Goal: Communication & Community: Connect with others

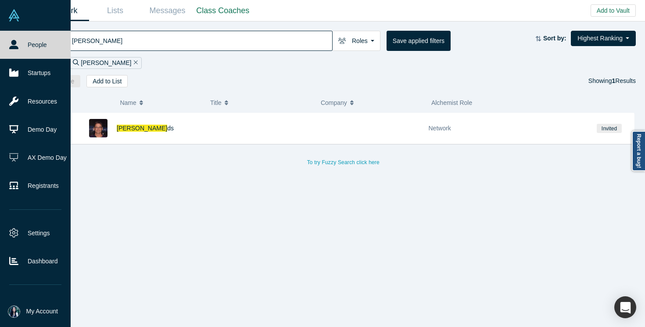
click at [9, 46] on icon at bounding box center [13, 44] width 9 height 9
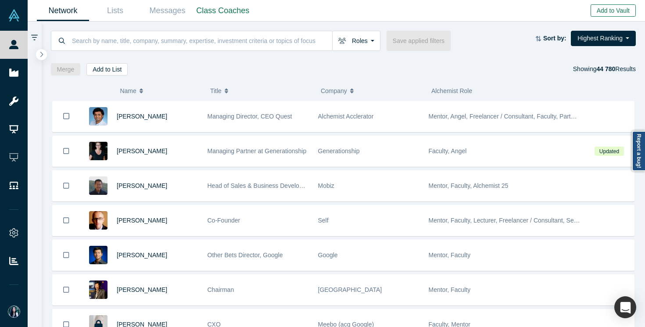
click at [595, 13] on button "Add to Vault" at bounding box center [612, 10] width 45 height 12
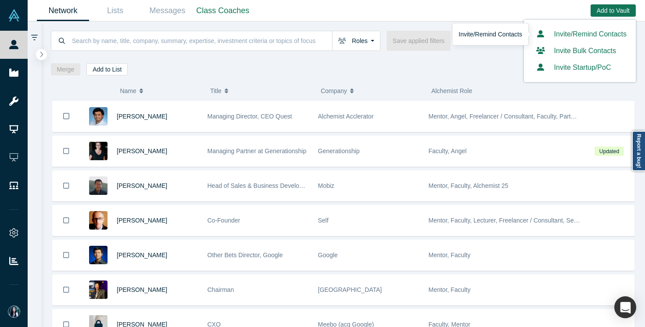
click at [560, 37] on link "Invite/Remind Contacts" at bounding box center [579, 33] width 93 height 7
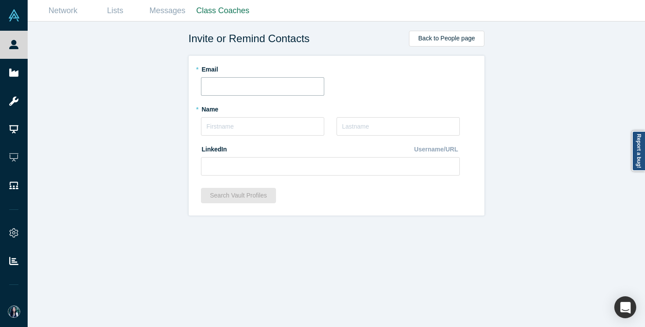
click at [282, 89] on input "text" at bounding box center [262, 86] width 123 height 18
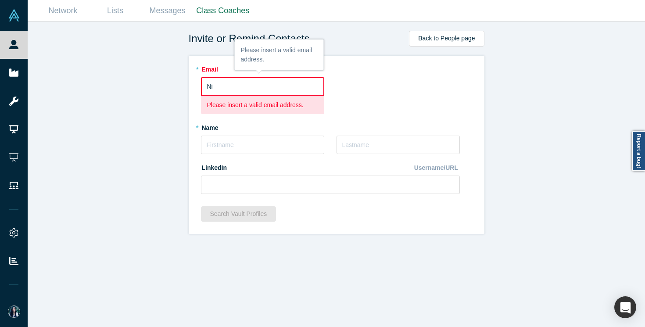
type input "N"
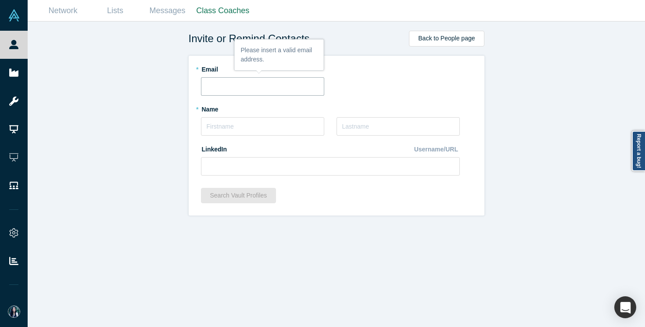
paste input "[EMAIL_ADDRESS][DOMAIN_NAME]"
type input "[EMAIL_ADDRESS][DOMAIN_NAME]"
click at [256, 129] on input "text" at bounding box center [262, 126] width 123 height 18
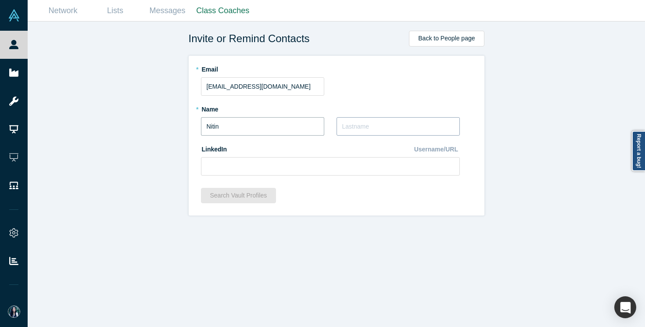
type input "Nitin"
click at [337, 126] on input "text" at bounding box center [397, 126] width 123 height 18
type input "Kale"
click at [273, 170] on input at bounding box center [330, 166] width 259 height 18
paste input "[URL][DOMAIN_NAME]"
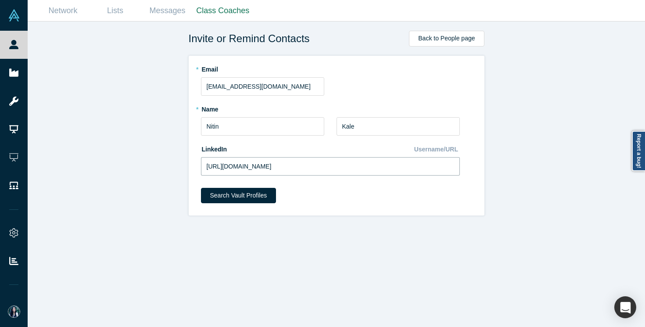
type input "[URL][DOMAIN_NAME]"
click at [318, 210] on div "* Email [EMAIL_ADDRESS][DOMAIN_NAME] * Name [PERSON_NAME] * Last Name [PERSON_N…" at bounding box center [337, 136] width 296 height 160
click at [251, 200] on button "Search Vault Profiles" at bounding box center [238, 195] width 75 height 15
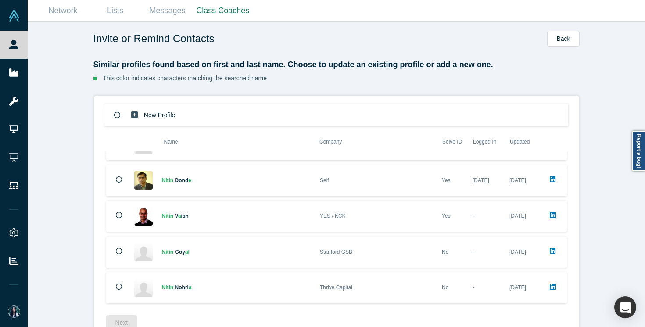
scroll to position [22, 0]
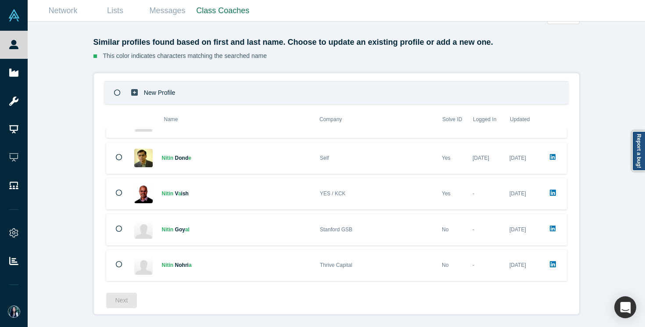
click at [132, 92] on icon at bounding box center [134, 92] width 7 height 7
click at [125, 299] on button "Next" at bounding box center [121, 300] width 31 height 15
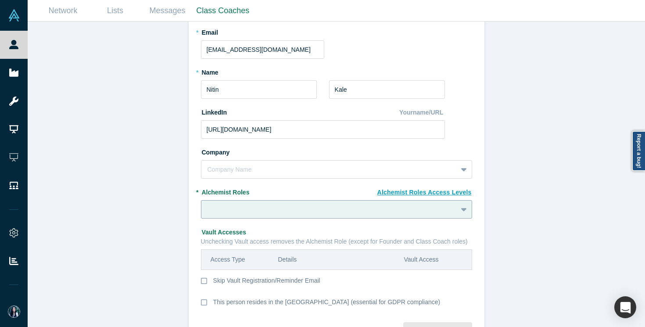
scroll to position [103, 0]
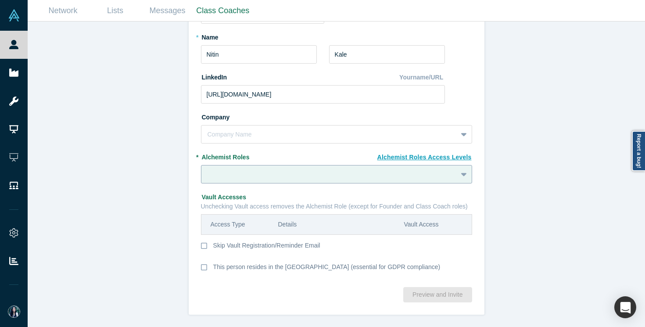
click at [251, 175] on div at bounding box center [328, 174] width 243 height 11
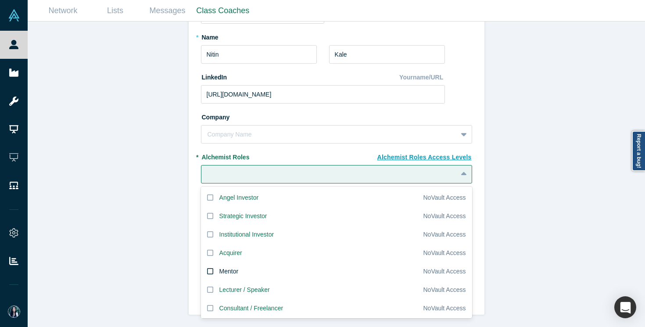
click at [232, 272] on div "Mentor" at bounding box center [228, 271] width 19 height 9
click at [0, 0] on input "Mentor" at bounding box center [0, 0] width 0 height 0
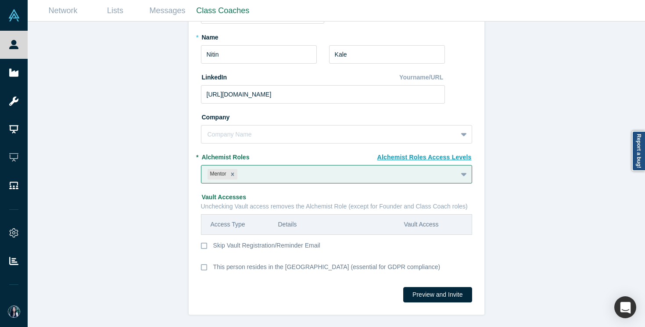
click at [168, 268] on div "Invite or Remind Contacts Back New Profile: [PERSON_NAME] * Email [EMAIL_ADDRES…" at bounding box center [336, 173] width 617 height 305
click at [427, 297] on button "Preview and Invite" at bounding box center [437, 294] width 68 height 15
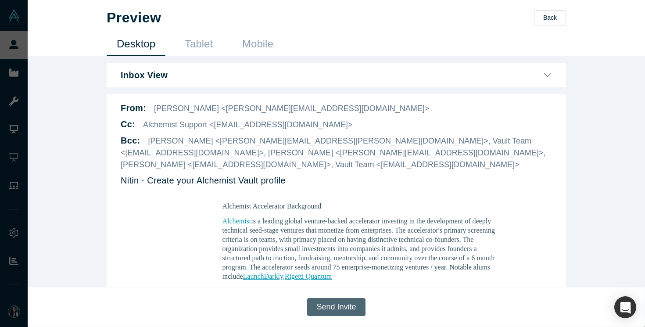
scroll to position [432, 0]
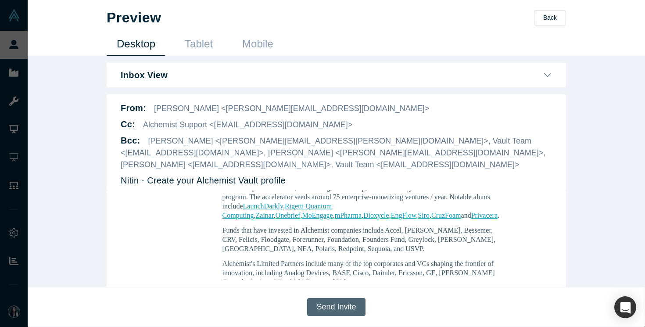
click at [337, 311] on button "Send Invite" at bounding box center [336, 307] width 58 height 18
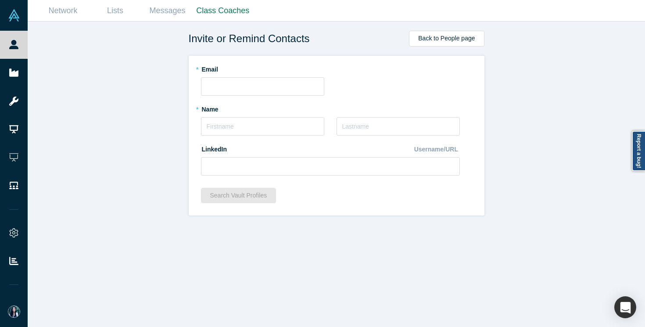
scroll to position [0, 0]
click at [218, 87] on input "text" at bounding box center [262, 86] width 123 height 18
paste input "[PERSON_NAME][EMAIL_ADDRESS][DOMAIN_NAME]"
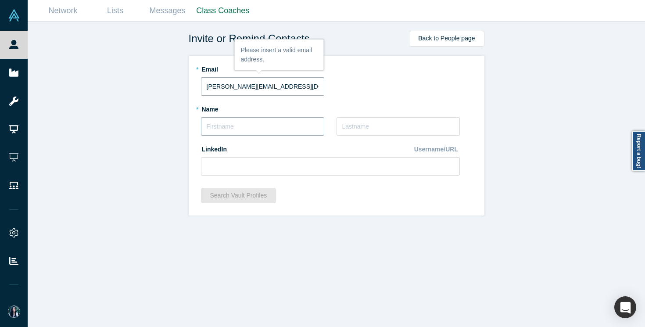
type input "[PERSON_NAME][EMAIL_ADDRESS][DOMAIN_NAME]"
click at [250, 129] on input "text" at bounding box center [262, 126] width 123 height 18
type input "[PERSON_NAME]"
click at [355, 129] on input "text" at bounding box center [397, 126] width 123 height 18
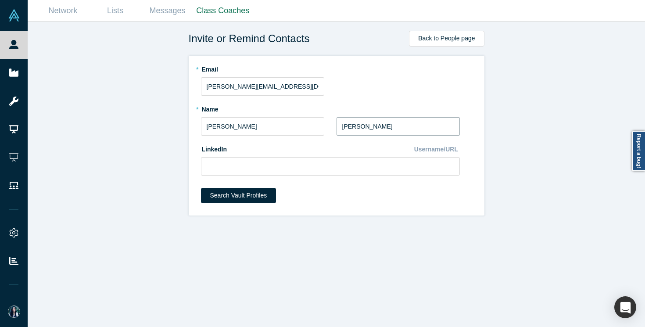
type input "[PERSON_NAME]"
click at [257, 171] on input at bounding box center [330, 166] width 259 height 18
paste input "[URL][DOMAIN_NAME][PERSON_NAME]"
type input "[URL][DOMAIN_NAME][PERSON_NAME]"
click at [289, 191] on div "Search Vault Profiles" at bounding box center [336, 198] width 271 height 21
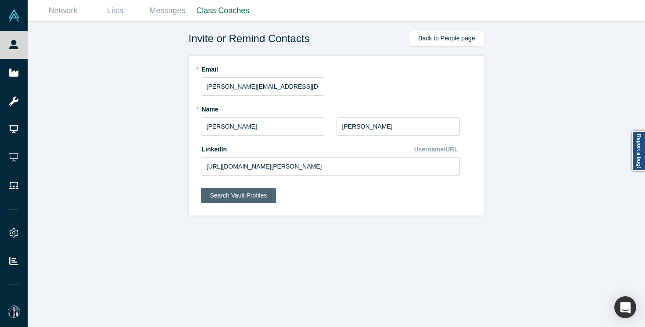
click at [255, 200] on button "Search Vault Profiles" at bounding box center [238, 195] width 75 height 15
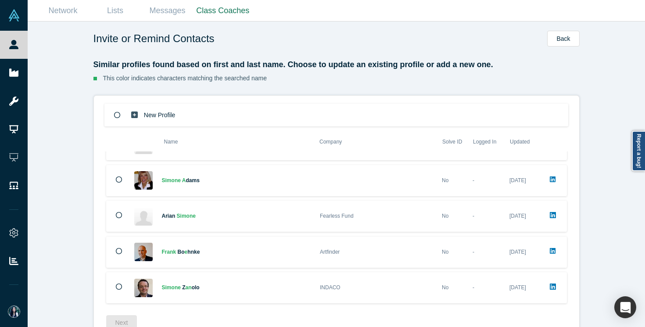
scroll to position [22, 0]
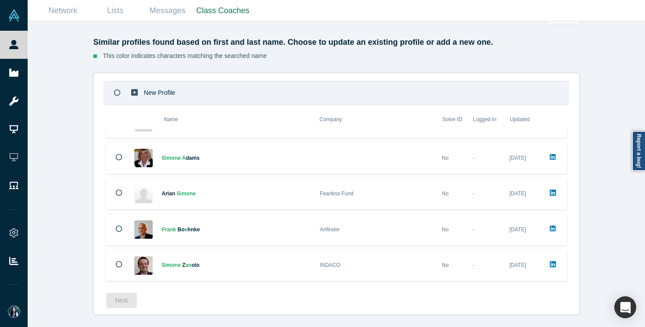
click at [151, 95] on p "New Profile" at bounding box center [160, 93] width 32 height 30
click at [121, 296] on button "Next" at bounding box center [121, 300] width 31 height 15
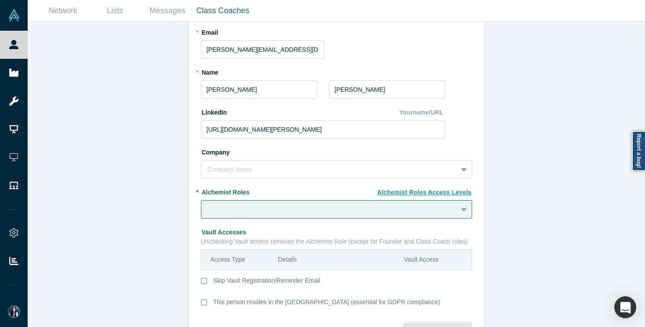
scroll to position [103, 0]
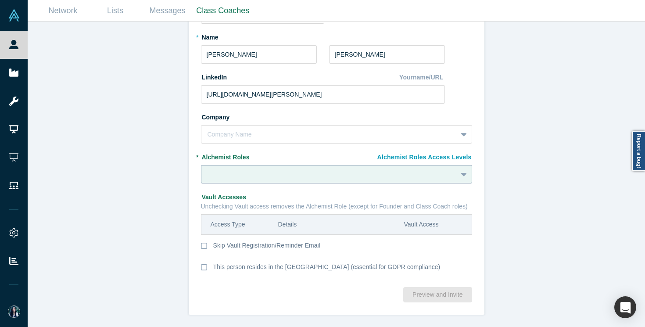
click at [309, 176] on div at bounding box center [328, 174] width 243 height 11
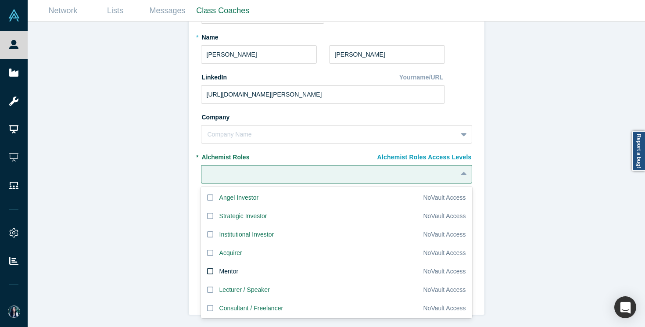
click at [265, 267] on label "Mentor" at bounding box center [312, 271] width 222 height 18
click at [0, 0] on input "Mentor" at bounding box center [0, 0] width 0 height 0
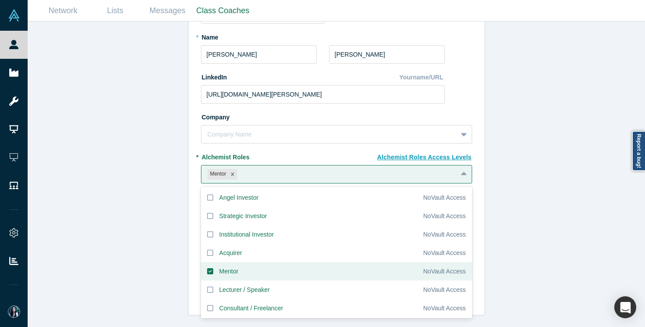
click at [162, 254] on div "Invite or Remind Contacts Back New Profile: [PERSON_NAME] * Email [PERSON_NAME]…" at bounding box center [336, 173] width 617 height 305
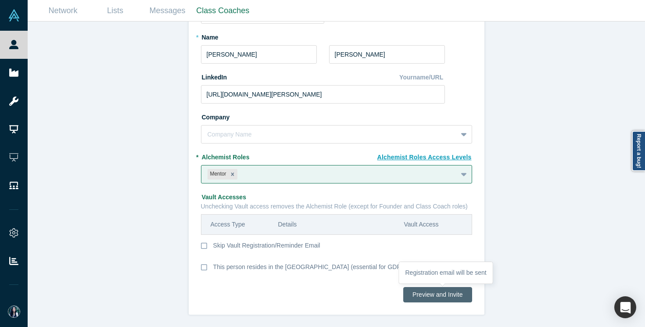
click at [430, 294] on button "Preview and Invite" at bounding box center [437, 294] width 68 height 15
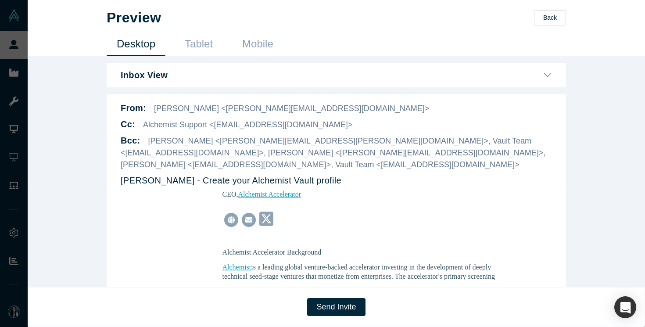
scroll to position [321, 0]
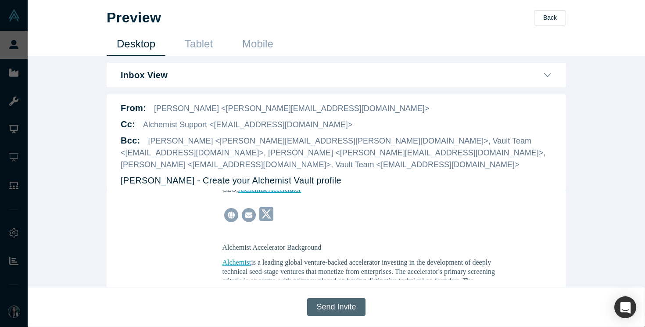
click at [332, 311] on button "Send Invite" at bounding box center [336, 307] width 58 height 18
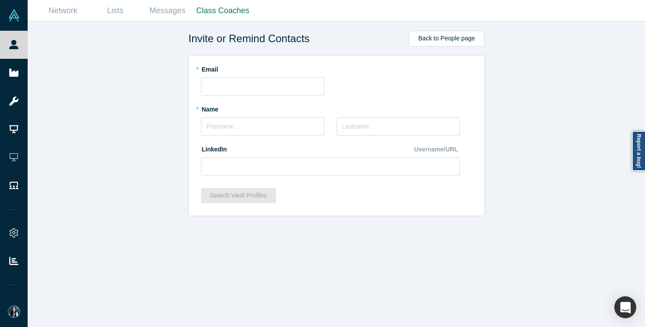
scroll to position [0, 0]
click at [279, 77] on input "text" at bounding box center [262, 86] width 123 height 18
paste input "[EMAIL_ADDRESS][DOMAIN_NAME]"
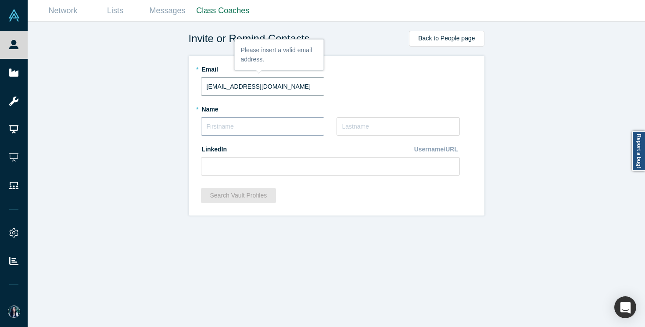
type input "[EMAIL_ADDRESS][DOMAIN_NAME]"
click at [243, 125] on input "text" at bounding box center [262, 126] width 123 height 18
type input "[PERSON_NAME]"
click at [372, 124] on input "text" at bounding box center [397, 126] width 123 height 18
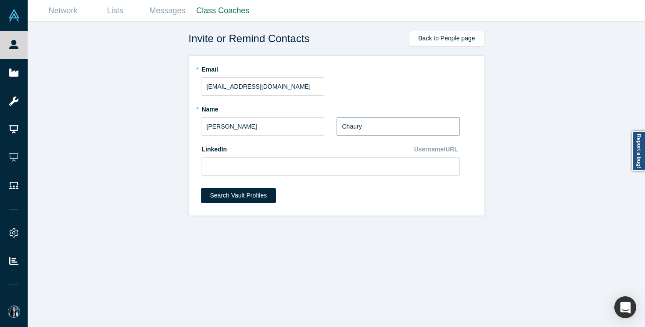
type input "Chaury"
click at [218, 163] on input at bounding box center [330, 166] width 259 height 18
paste input "[URL][DOMAIN_NAME]"
type input "[URL][DOMAIN_NAME]"
click at [220, 200] on button "Search Vault Profiles" at bounding box center [238, 195] width 75 height 15
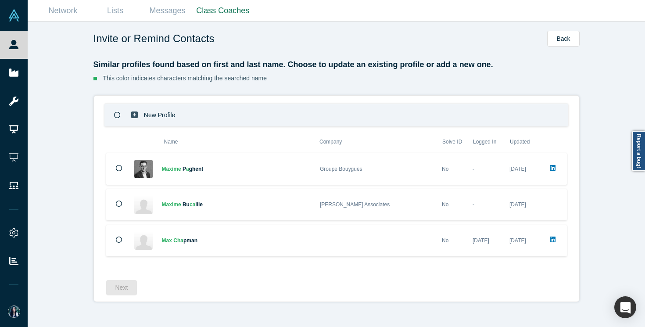
click at [118, 112] on icon at bounding box center [117, 115] width 7 height 7
click at [120, 287] on button "Next" at bounding box center [121, 287] width 31 height 15
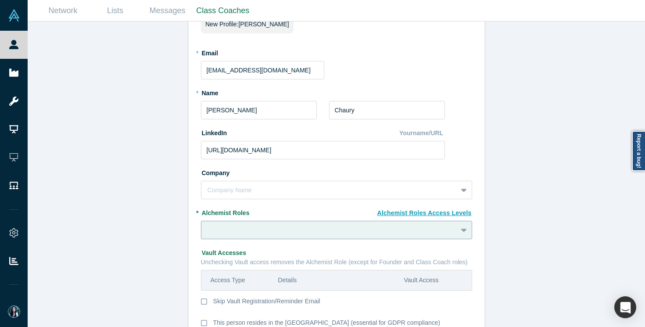
scroll to position [103, 0]
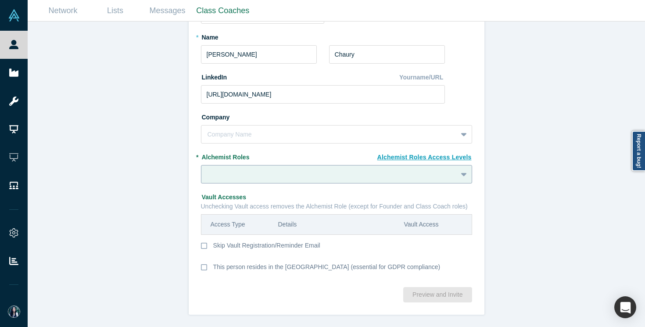
click at [218, 177] on div at bounding box center [328, 174] width 243 height 11
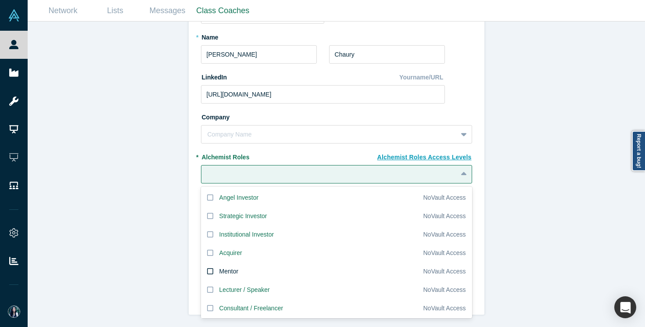
click at [215, 273] on label "Mentor" at bounding box center [312, 271] width 222 height 18
click at [0, 0] on input "Mentor" at bounding box center [0, 0] width 0 height 0
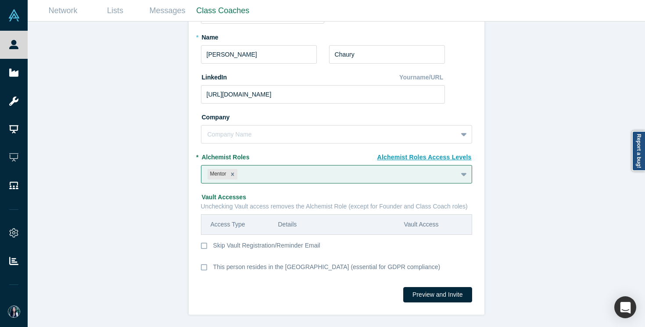
click at [160, 246] on div "Invite or Remind Contacts Back New Profile: [PERSON_NAME] * Email [EMAIL_ADDRES…" at bounding box center [336, 173] width 617 height 305
click at [422, 290] on button "Preview and Invite" at bounding box center [437, 294] width 68 height 15
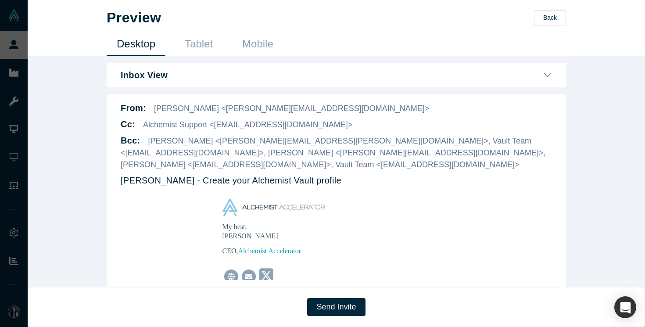
scroll to position [286, 0]
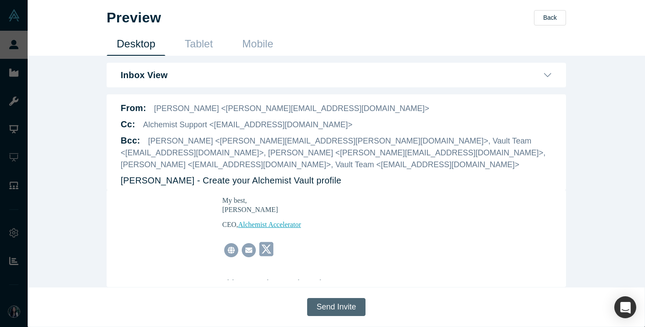
click at [329, 309] on button "Send Invite" at bounding box center [336, 307] width 58 height 18
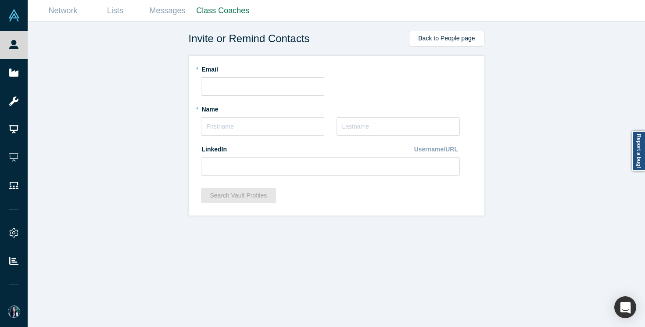
scroll to position [0, 0]
click at [259, 88] on input "text" at bounding box center [262, 86] width 123 height 18
paste input "[EMAIL_ADDRESS][DOMAIN_NAME]"
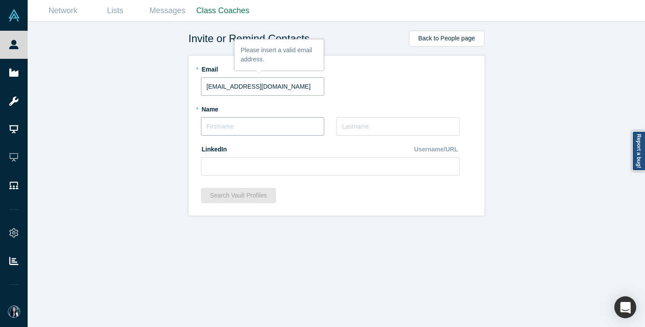
type input "[EMAIL_ADDRESS][DOMAIN_NAME]"
click at [248, 127] on input "text" at bounding box center [262, 126] width 123 height 18
type input "[PERSON_NAME]"
click at [360, 121] on input "text" at bounding box center [397, 126] width 123 height 18
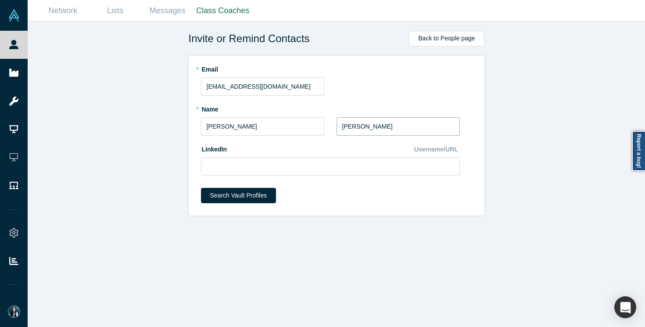
type input "[PERSON_NAME]"
click at [254, 171] on input at bounding box center [330, 166] width 259 height 18
paste input "[URL][DOMAIN_NAME]"
type input "[URL][DOMAIN_NAME]"
click at [156, 188] on div "Invite or Remind Contacts Back to People page * Email [EMAIL_ADDRESS][DOMAIN_NA…" at bounding box center [336, 173] width 617 height 305
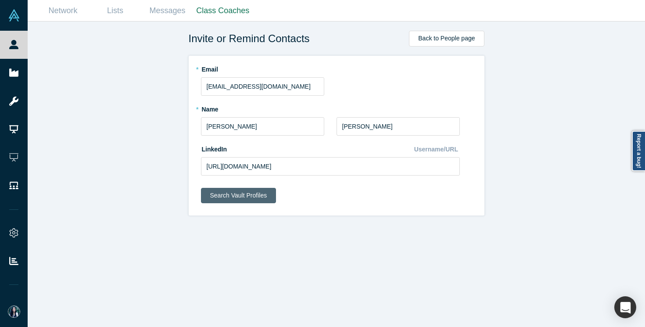
click at [223, 199] on button "Search Vault Profiles" at bounding box center [238, 195] width 75 height 15
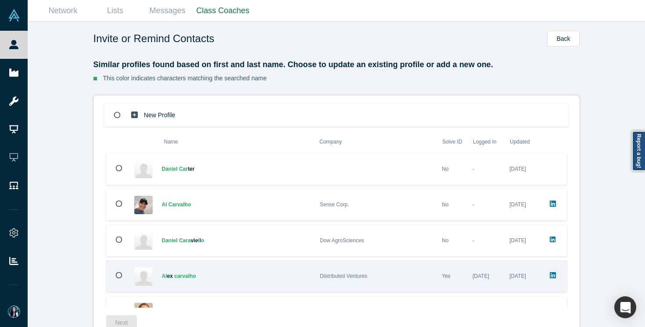
scroll to position [203, 0]
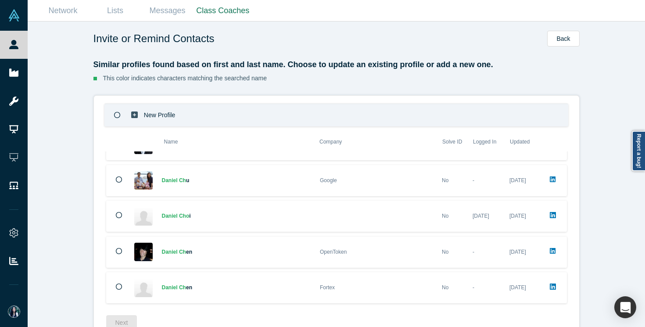
click at [116, 115] on icon at bounding box center [117, 115] width 7 height 7
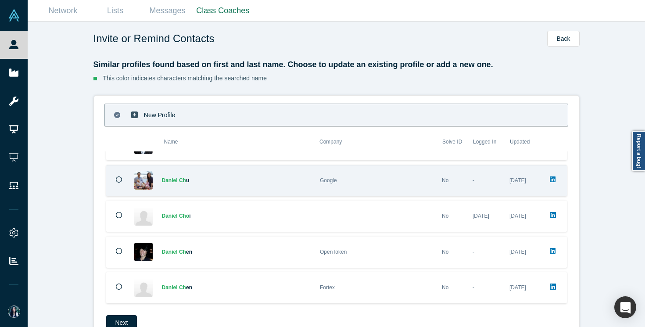
scroll to position [22, 0]
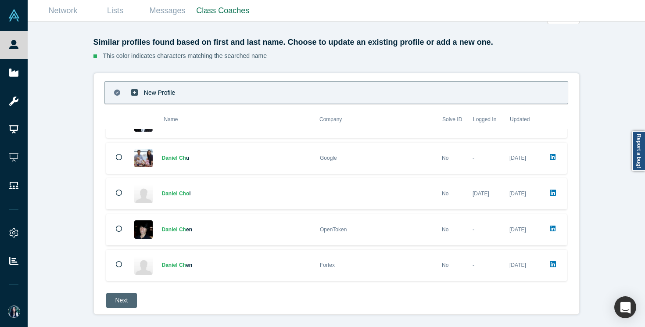
click at [126, 300] on button "Next" at bounding box center [121, 300] width 31 height 15
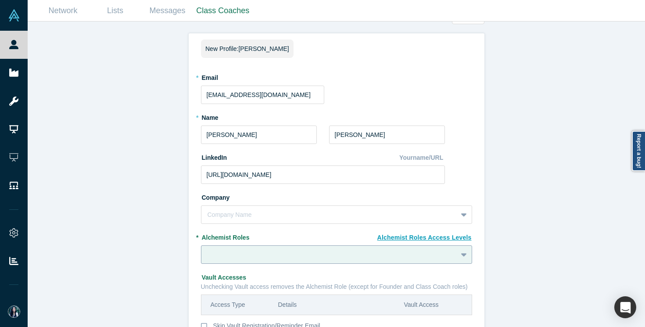
click at [261, 250] on div at bounding box center [336, 254] width 271 height 18
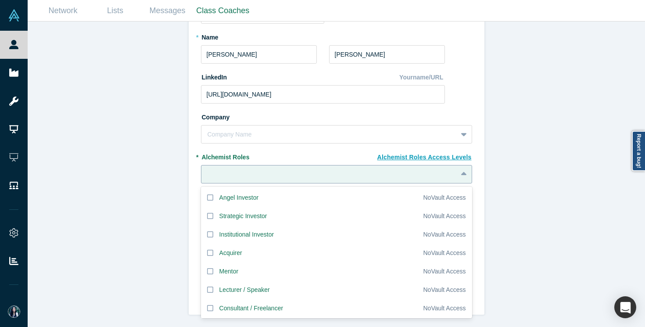
scroll to position [16, 0]
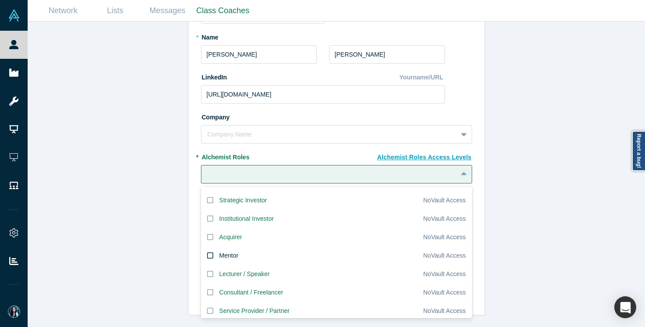
click at [248, 253] on label "Mentor" at bounding box center [312, 255] width 222 height 18
click at [0, 0] on input "Mentor" at bounding box center [0, 0] width 0 height 0
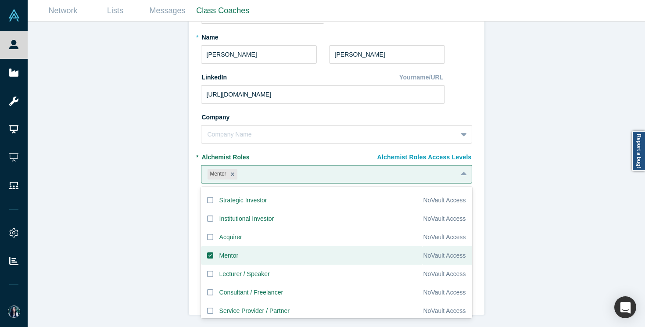
click at [163, 255] on div "Invite or Remind Contacts Back New Profile: [PERSON_NAME] * Email [EMAIL_ADDRES…" at bounding box center [336, 173] width 617 height 305
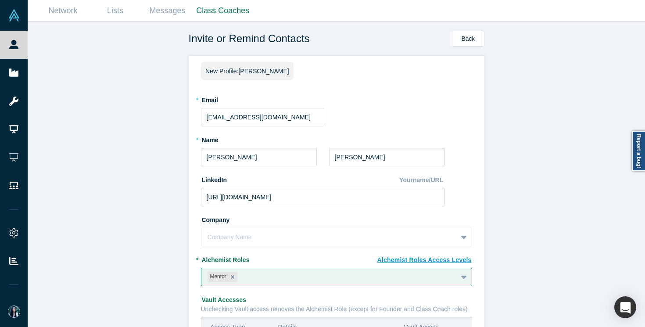
scroll to position [103, 0]
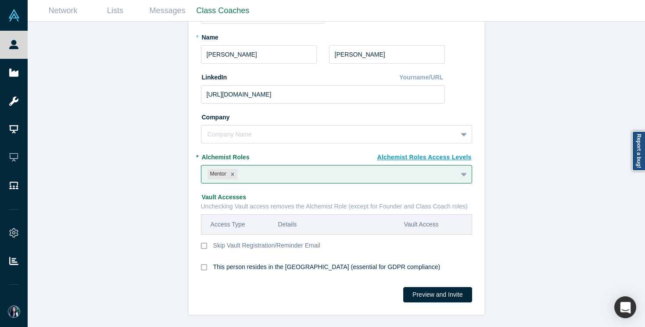
click at [325, 270] on div "This person resides in the [GEOGRAPHIC_DATA] (essential for GDPR compliance)" at bounding box center [326, 271] width 227 height 18
click at [0, 0] on input "This person resides in the [GEOGRAPHIC_DATA] (essential for GDPR compliance)" at bounding box center [0, 0] width 0 height 0
click at [461, 294] on button "Preview and Invite" at bounding box center [437, 294] width 68 height 15
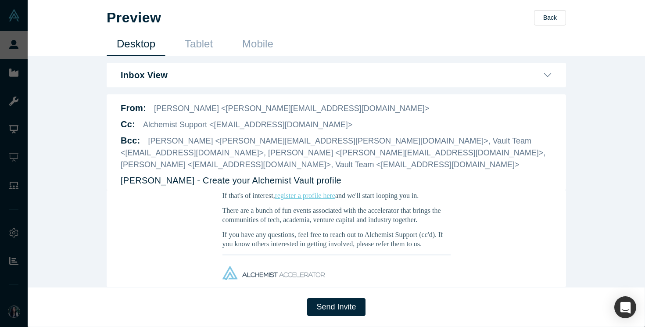
scroll to position [193, 0]
click at [345, 302] on button "Send Invite" at bounding box center [336, 307] width 58 height 18
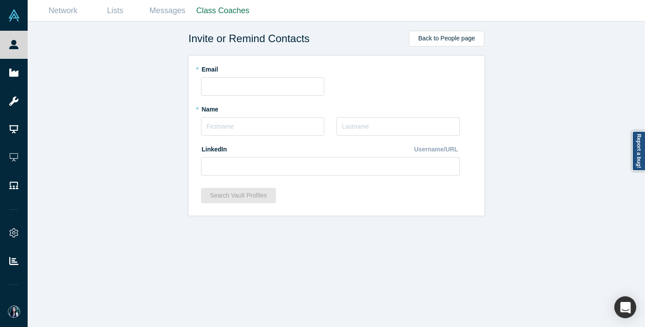
scroll to position [0, 0]
click at [257, 84] on input "text" at bounding box center [262, 86] width 123 height 18
paste input "[EMAIL_ADDRESS][PERSON_NAME][DOMAIN_NAME]"
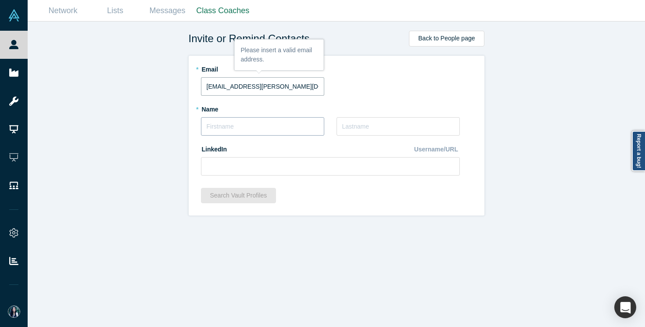
type input "[EMAIL_ADDRESS][PERSON_NAME][DOMAIN_NAME]"
click at [265, 129] on input "text" at bounding box center [262, 126] width 123 height 18
type input "[PERSON_NAME]"
click at [363, 131] on input "text" at bounding box center [397, 126] width 123 height 18
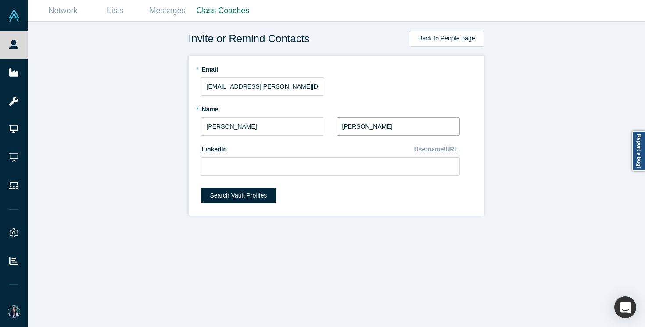
type input "[PERSON_NAME]"
click at [246, 168] on input at bounding box center [330, 166] width 259 height 18
paste input "[URL][DOMAIN_NAME]"
type input "[URL][DOMAIN_NAME]"
click at [136, 191] on div "Invite or Remind Contacts Back to People page * Email [EMAIL_ADDRESS][PERSON_NA…" at bounding box center [336, 173] width 617 height 305
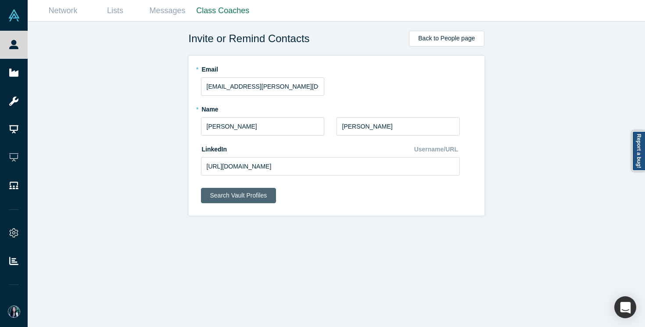
click at [257, 198] on button "Search Vault Profiles" at bounding box center [238, 195] width 75 height 15
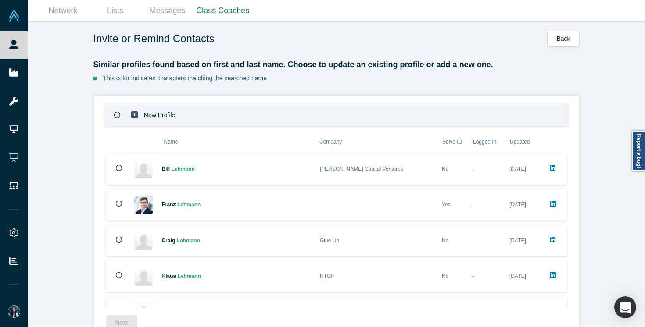
click at [123, 114] on div at bounding box center [117, 114] width 25 height 21
click at [119, 319] on button "Next" at bounding box center [121, 322] width 31 height 15
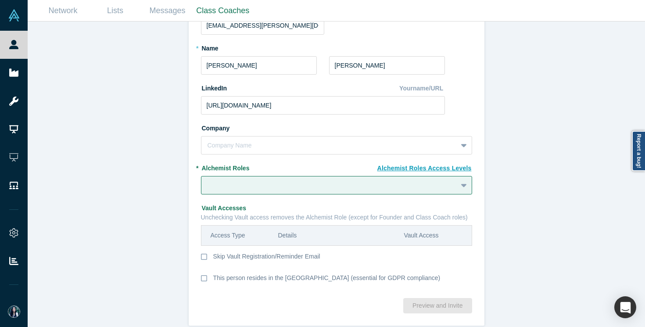
scroll to position [103, 0]
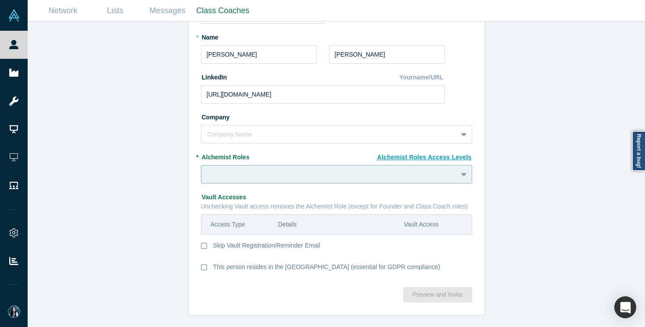
click at [235, 178] on div at bounding box center [328, 174] width 243 height 11
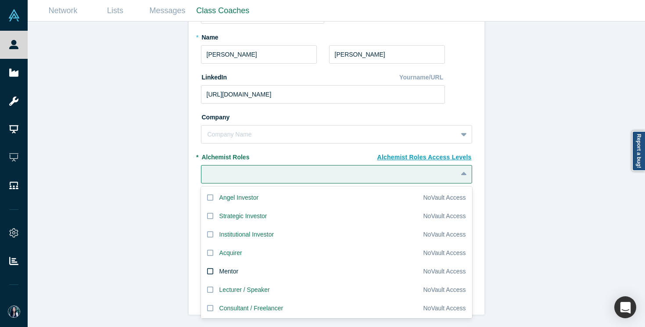
click at [231, 275] on div "Mentor" at bounding box center [228, 271] width 19 height 9
click at [0, 0] on input "Mentor" at bounding box center [0, 0] width 0 height 0
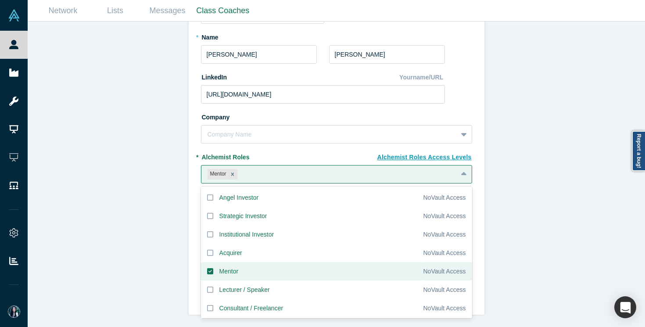
click at [171, 271] on div "Invite or Remind Contacts Back New Profile: [PERSON_NAME] * Email [EMAIL_ADDRES…" at bounding box center [336, 173] width 617 height 305
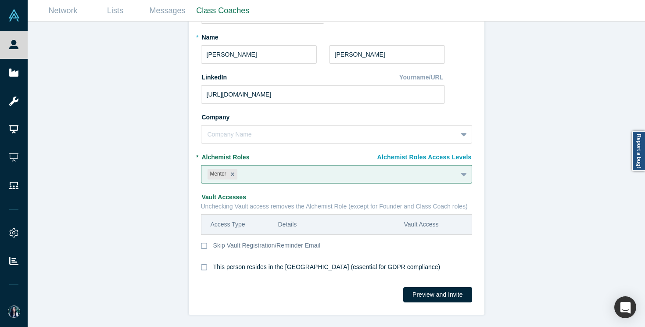
click at [279, 268] on div "This person resides in the [GEOGRAPHIC_DATA] (essential for GDPR compliance)" at bounding box center [326, 271] width 227 height 18
click at [0, 0] on input "This person resides in the [GEOGRAPHIC_DATA] (essential for GDPR compliance)" at bounding box center [0, 0] width 0 height 0
click at [422, 291] on button "Preview and Invite" at bounding box center [437, 294] width 68 height 15
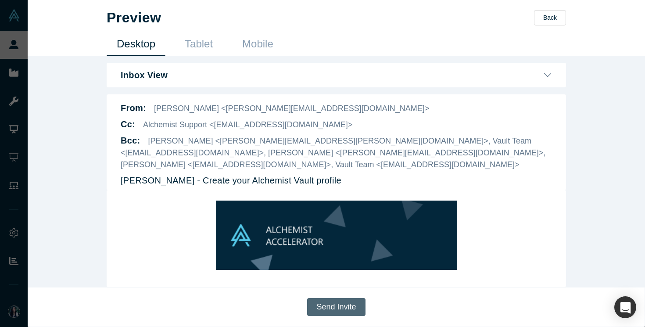
click at [348, 302] on button "Send Invite" at bounding box center [336, 307] width 58 height 18
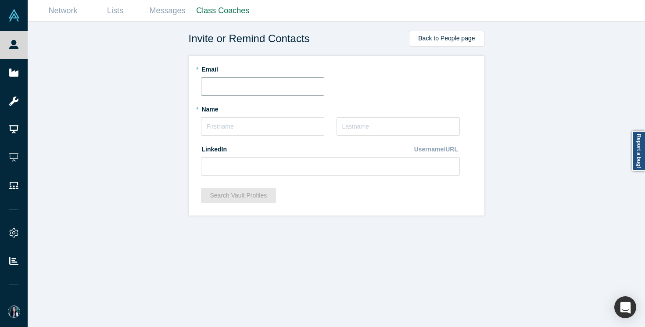
click at [216, 85] on input "text" at bounding box center [262, 86] width 123 height 18
paste input "[EMAIL_ADDRESS][DOMAIN_NAME]"
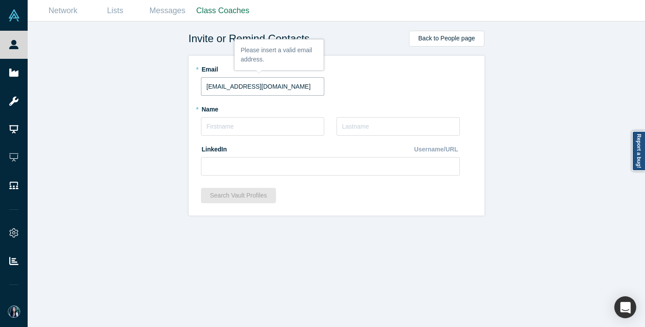
type input "[EMAIL_ADDRESS][DOMAIN_NAME]"
click at [144, 144] on div "Invite or Remind Contacts Back to People page * Email [EMAIL_ADDRESS][DOMAIN_NA…" at bounding box center [336, 173] width 617 height 305
click at [215, 125] on input "text" at bounding box center [262, 126] width 123 height 18
paste input "[PERSON_NAME]"
drag, startPoint x: 229, startPoint y: 129, endPoint x: 274, endPoint y: 128, distance: 44.7
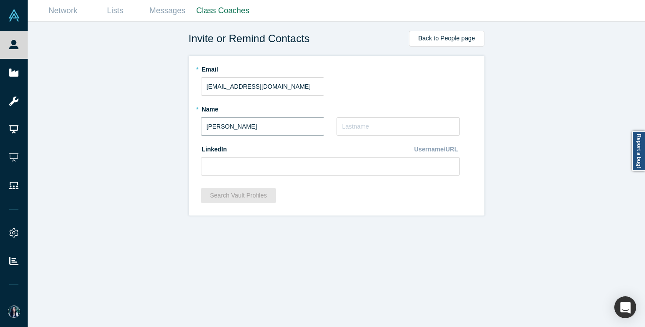
click at [274, 128] on input "[PERSON_NAME]" at bounding box center [262, 126] width 123 height 18
type input "[PERSON_NAME]"
click at [346, 124] on input "text" at bounding box center [397, 126] width 123 height 18
paste input "[PERSON_NAME]"
type input "[PERSON_NAME]"
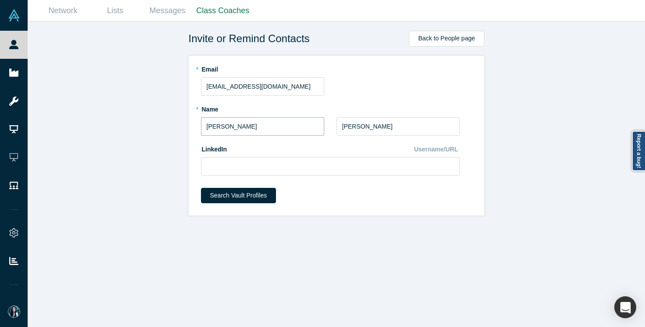
click at [245, 127] on input "[PERSON_NAME]" at bounding box center [262, 126] width 123 height 18
type input "[PERSON_NAME]"
click at [239, 168] on input at bounding box center [330, 166] width 259 height 18
paste input "[URL][DOMAIN_NAME][PERSON_NAME]"
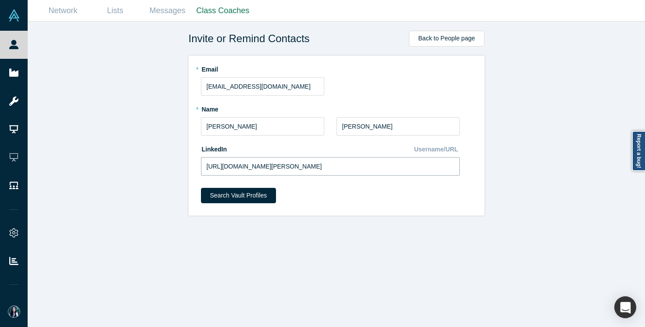
type input "[URL][DOMAIN_NAME][PERSON_NAME]"
click at [308, 184] on form "* Email [EMAIL_ADDRESS][DOMAIN_NAME] * Name [PERSON_NAME] * Last Name [PERSON_N…" at bounding box center [336, 135] width 271 height 147
click at [264, 195] on button "Search Vault Profiles" at bounding box center [238, 195] width 75 height 15
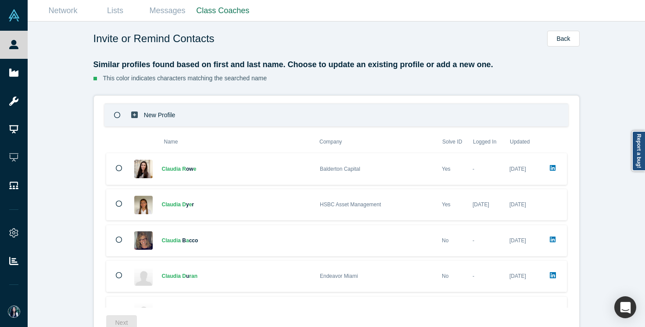
click at [123, 122] on div at bounding box center [117, 114] width 25 height 21
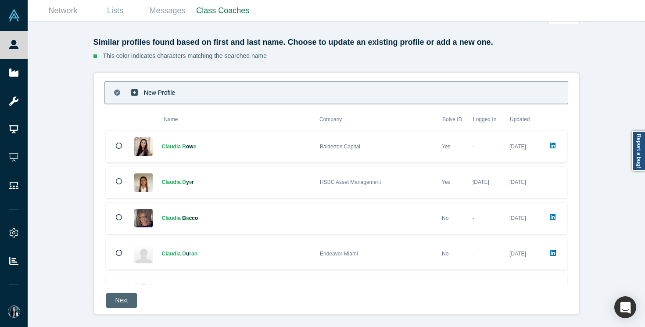
click at [118, 300] on button "Next" at bounding box center [121, 300] width 31 height 15
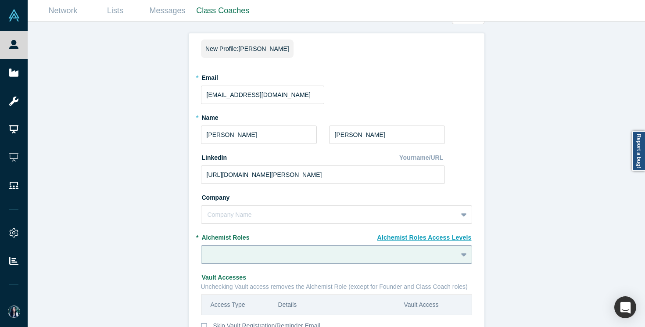
click at [221, 258] on div at bounding box center [336, 254] width 271 height 18
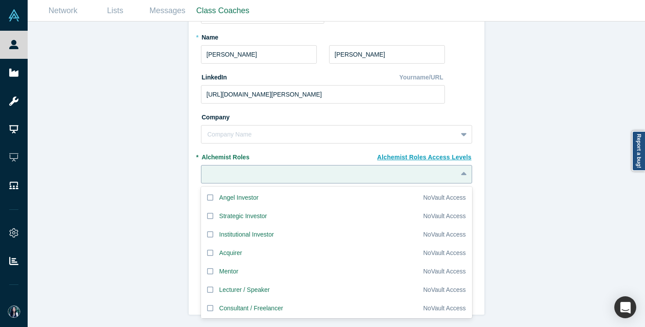
scroll to position [40, 0]
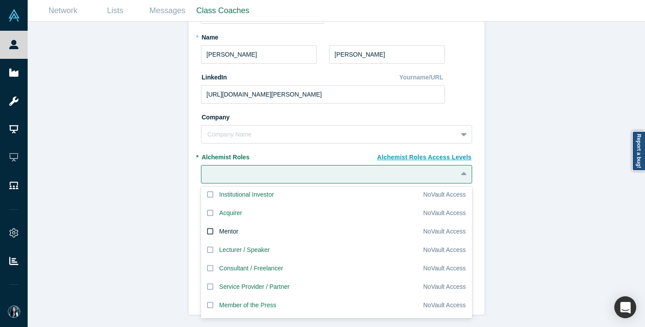
click at [221, 231] on div "Mentor" at bounding box center [228, 231] width 19 height 9
click at [0, 0] on input "Mentor" at bounding box center [0, 0] width 0 height 0
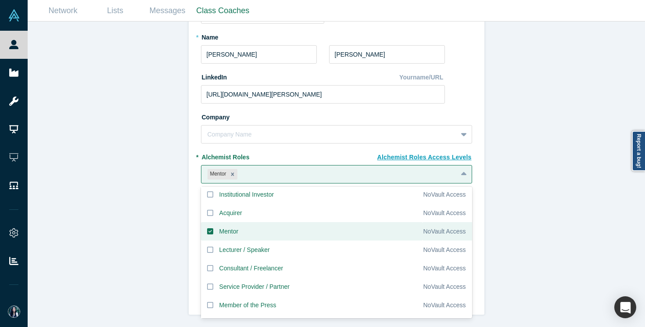
click at [170, 236] on div "Invite or Remind Contacts Back New Profile: [PERSON_NAME] * Email [EMAIL_ADDRES…" at bounding box center [336, 173] width 617 height 305
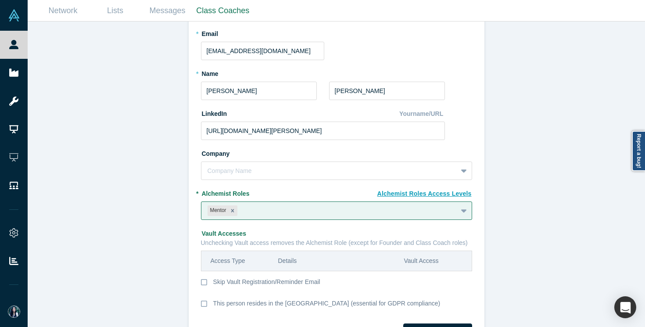
scroll to position [103, 0]
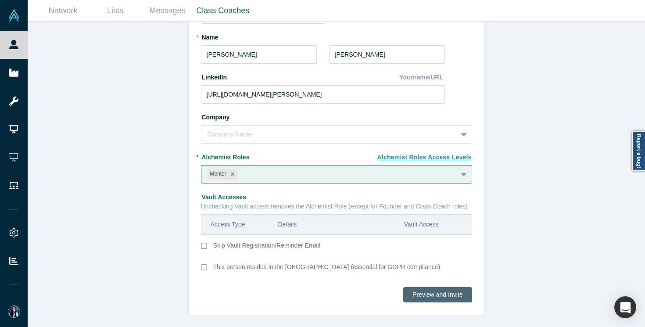
click at [436, 295] on button "Preview and Invite" at bounding box center [437, 294] width 68 height 15
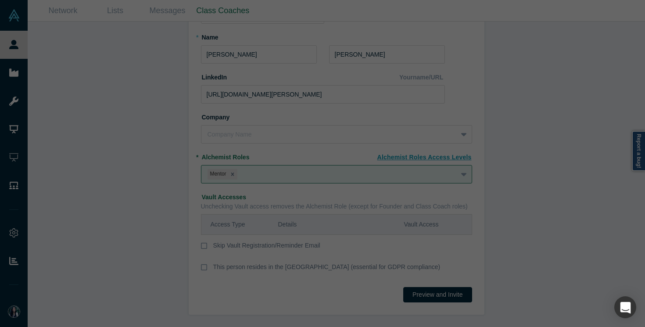
scroll to position [0, 0]
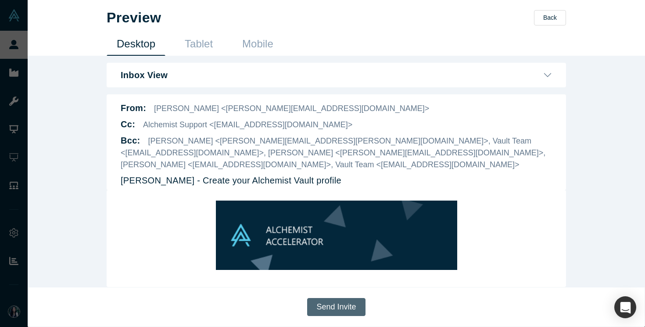
click at [354, 304] on button "Send Invite" at bounding box center [336, 307] width 58 height 18
